Goal: Task Accomplishment & Management: Manage account settings

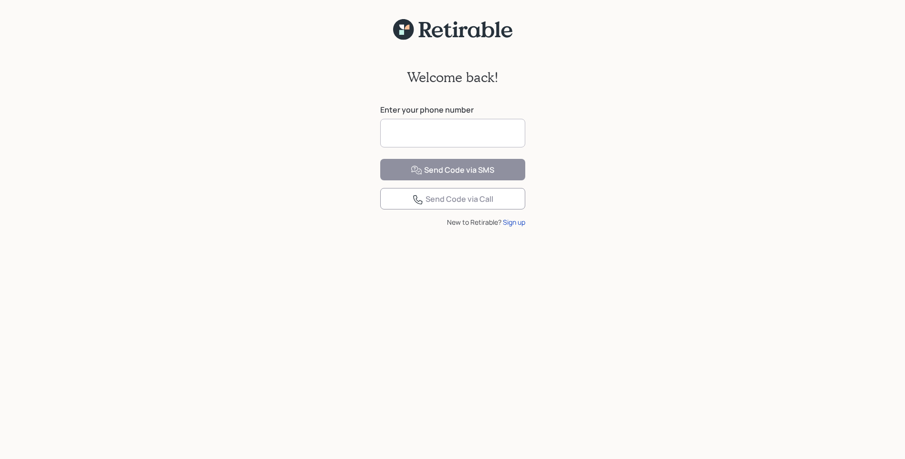
click at [442, 136] on input at bounding box center [452, 133] width 145 height 29
type input "**********"
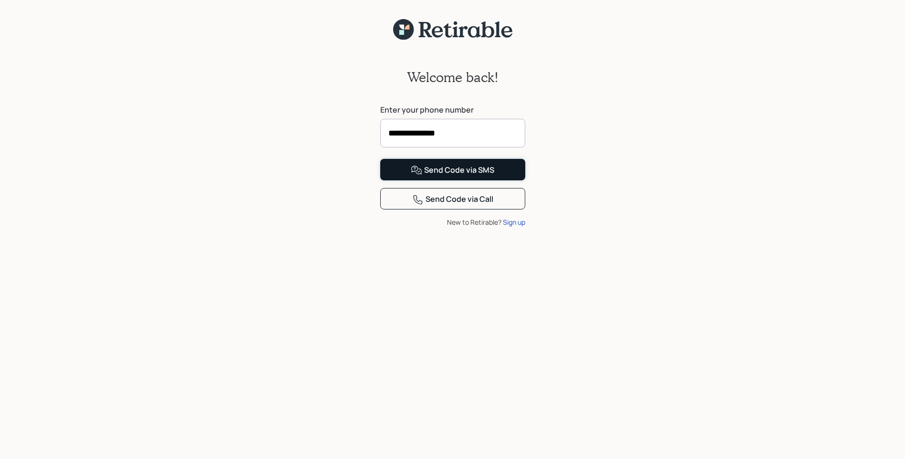
click at [444, 176] on div "Send Code via SMS" at bounding box center [453, 170] width 84 height 11
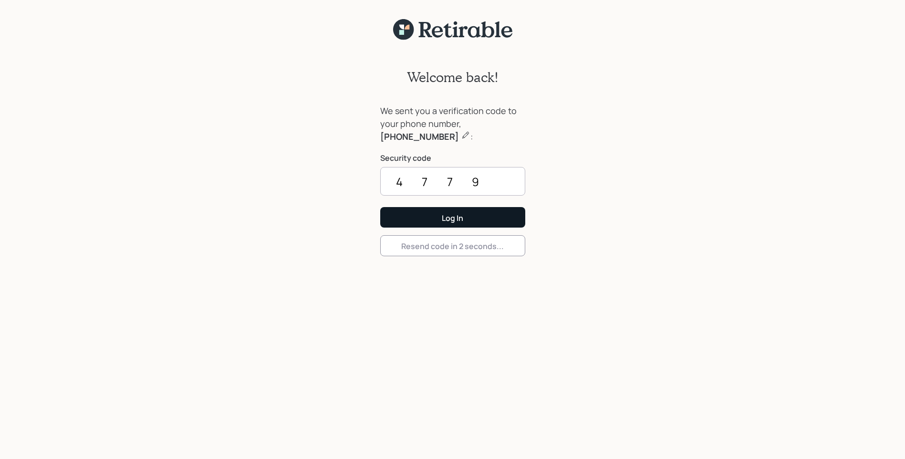
type input "4779"
click at [447, 215] on div "Log In" at bounding box center [452, 218] width 21 height 11
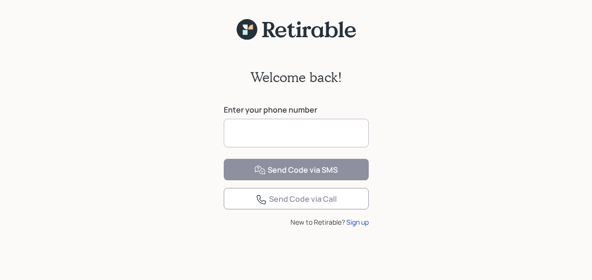
click at [296, 137] on input at bounding box center [296, 133] width 145 height 29
type input "**********"
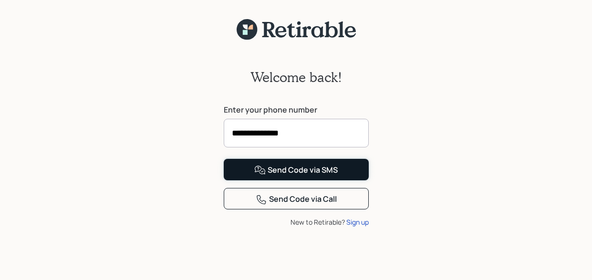
click at [290, 176] on div "Send Code via SMS" at bounding box center [296, 170] width 84 height 11
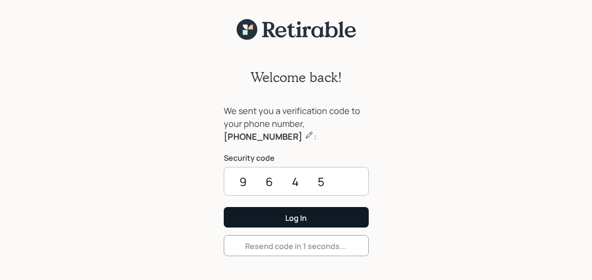
type input "9645"
click at [280, 222] on button "Log In" at bounding box center [296, 217] width 145 height 21
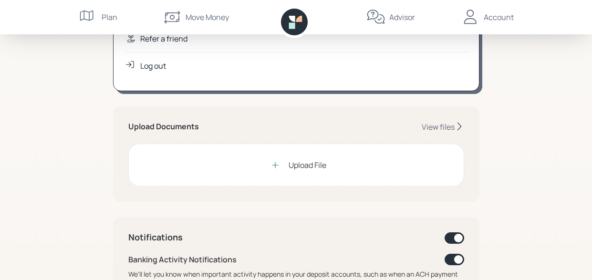
scroll to position [191, 0]
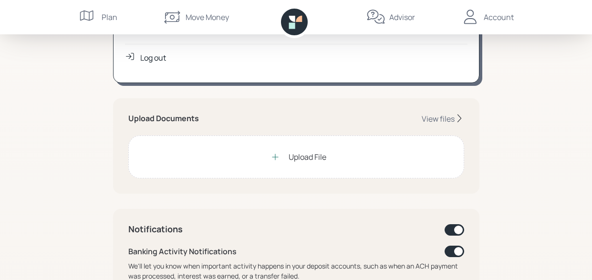
click at [315, 157] on div "Upload File" at bounding box center [308, 156] width 38 height 11
click at [434, 116] on div "View files" at bounding box center [438, 119] width 33 height 11
